Goal: Task Accomplishment & Management: Manage account settings

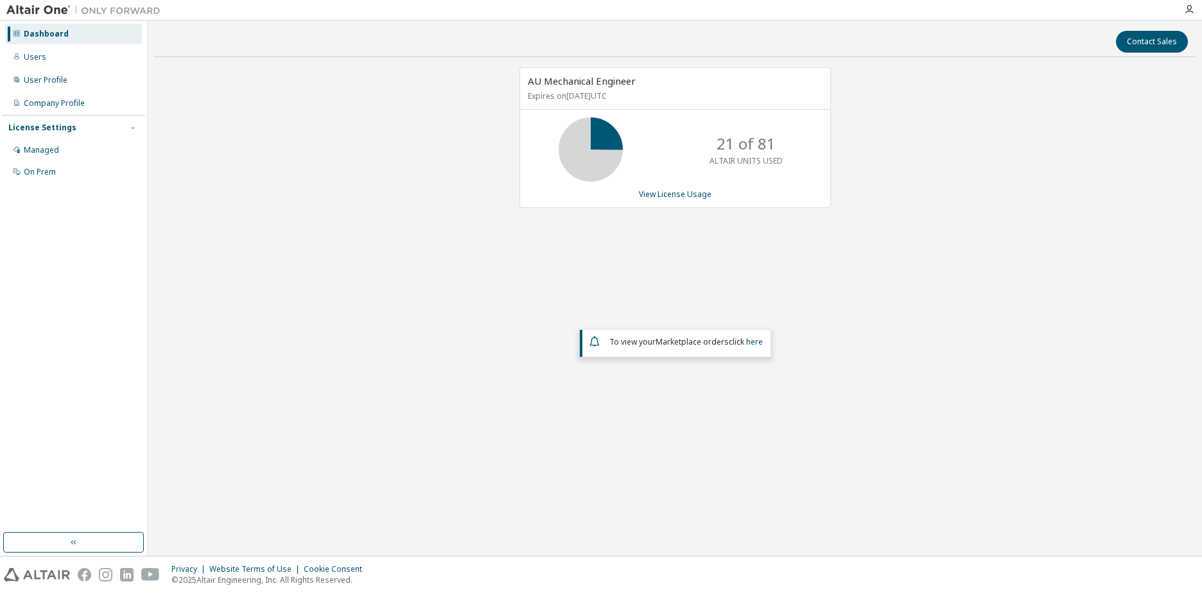
click at [674, 201] on div "AU Mechanical Engineer Expires on September 30, 2026 UTC 21 of 81 ALTAIR UNITS …" at bounding box center [675, 137] width 311 height 141
click at [674, 197] on link "View License Usage" at bounding box center [675, 194] width 73 height 11
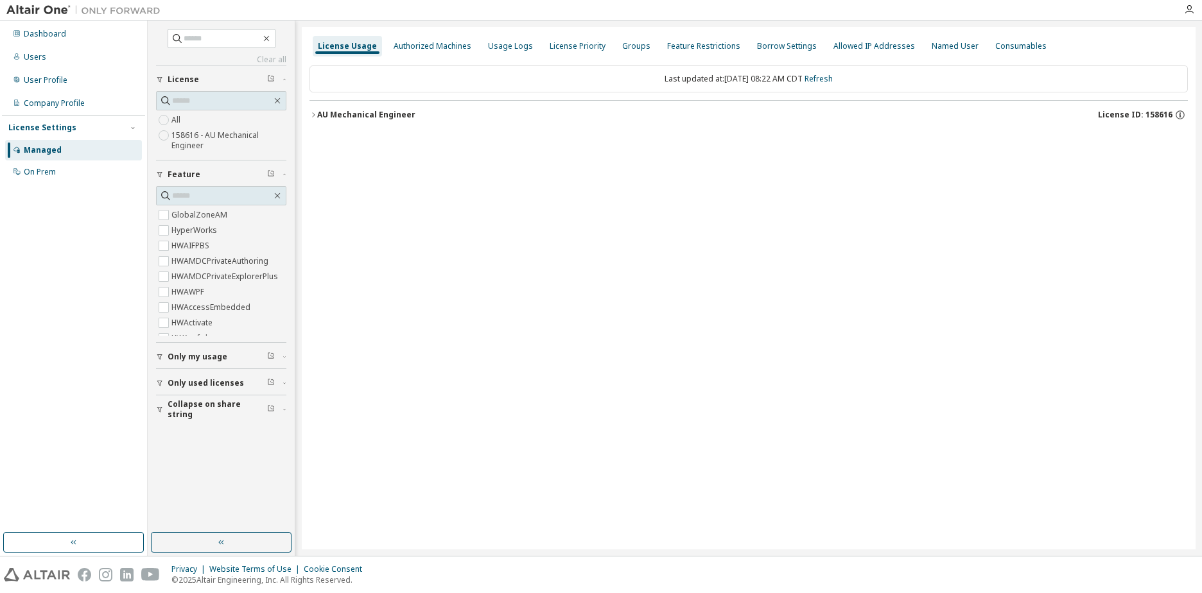
click at [347, 112] on div "AU Mechanical Engineer" at bounding box center [366, 115] width 98 height 10
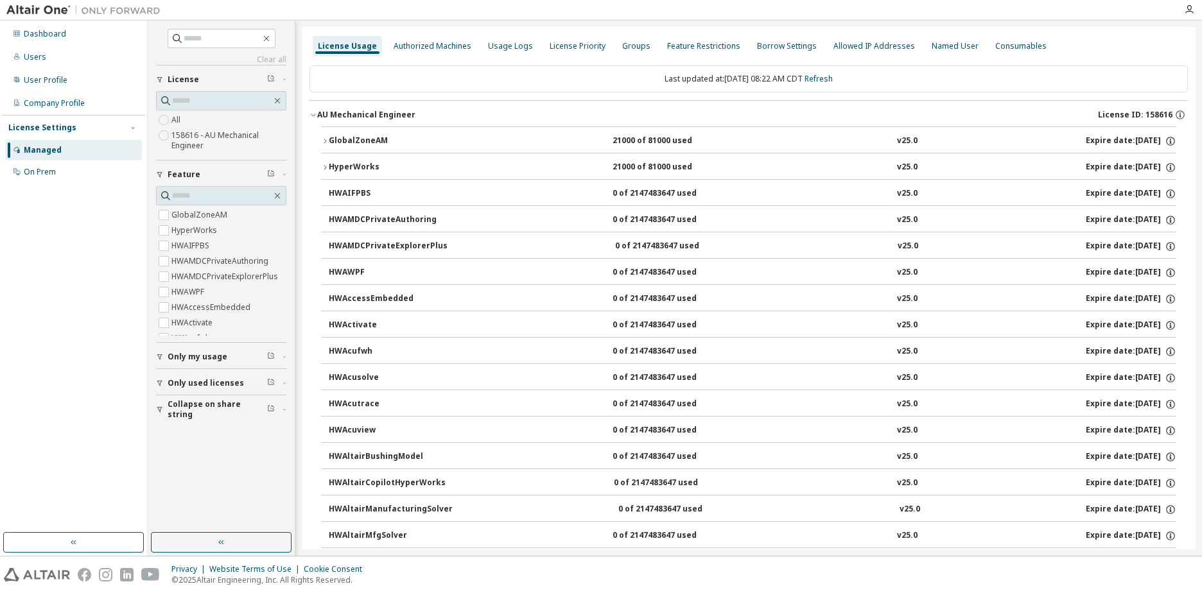
click at [361, 136] on div "GlobalZoneAM" at bounding box center [387, 142] width 116 height 12
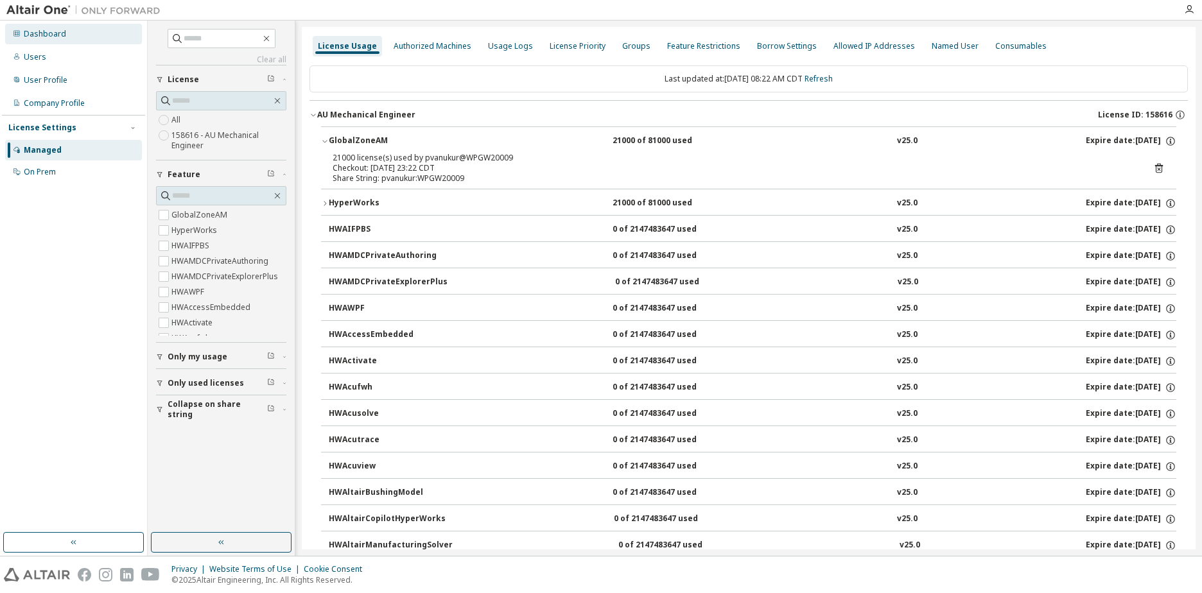
click at [26, 33] on div "Dashboard" at bounding box center [45, 34] width 42 height 10
